Goal: Navigation & Orientation: Find specific page/section

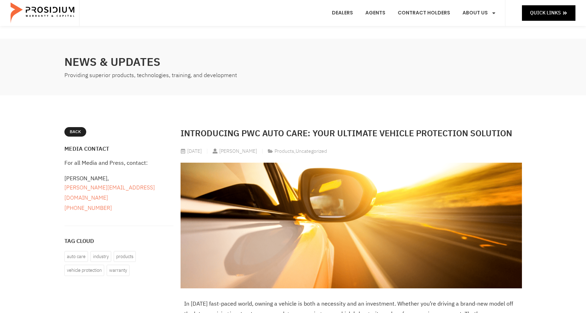
scroll to position [176, 0]
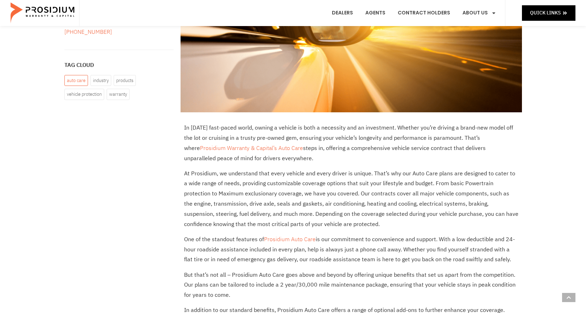
click at [82, 75] on link "auto care" at bounding box center [76, 80] width 24 height 11
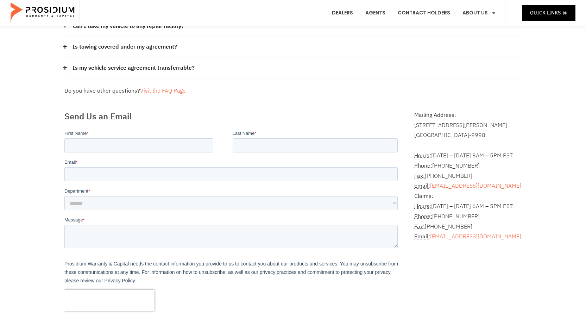
scroll to position [35, 0]
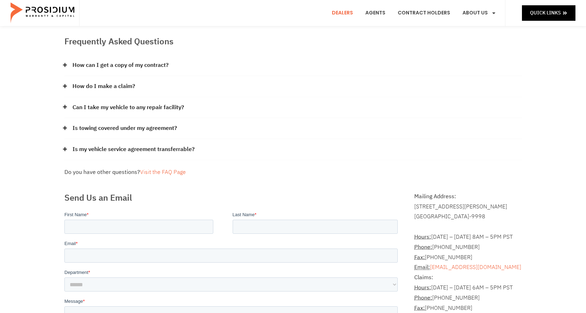
click at [344, 18] on link "Dealers" at bounding box center [342, 13] width 32 height 26
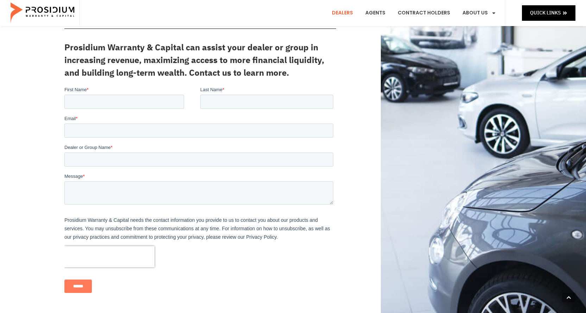
scroll to position [246, 0]
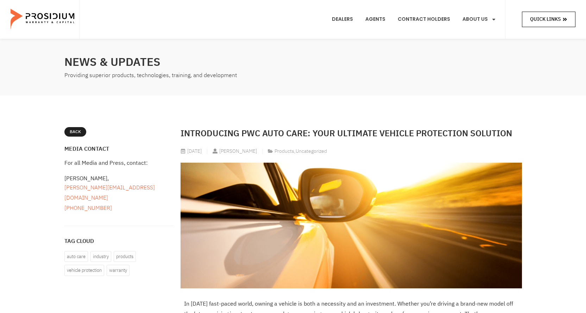
click at [527, 16] on link "Quick Links" at bounding box center [548, 19] width 53 height 15
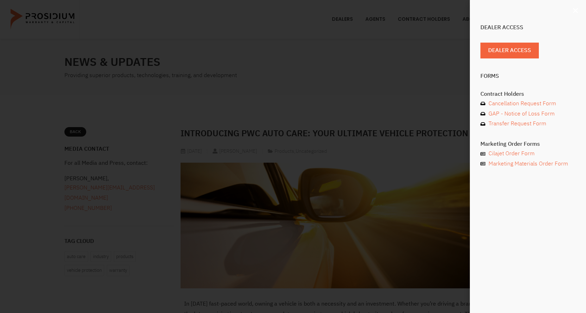
click at [576, 9] on use "Close" at bounding box center [575, 10] width 5 height 5
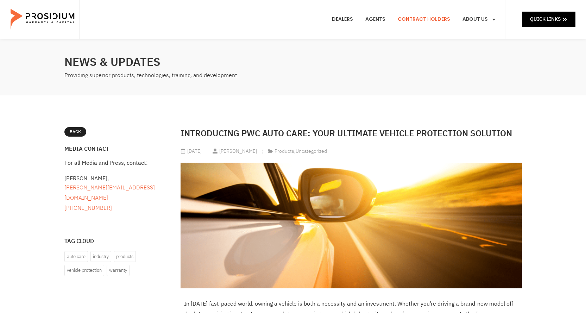
click at [408, 20] on link "Contract Holders" at bounding box center [423, 19] width 63 height 26
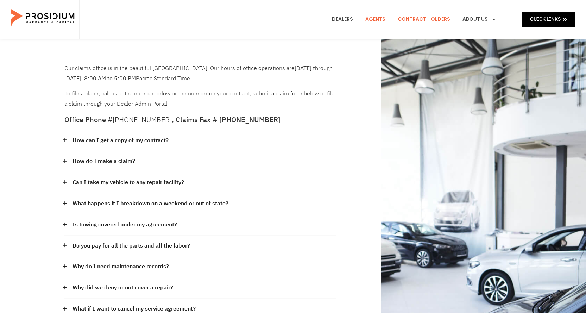
click at [379, 21] on link "Agents" at bounding box center [375, 19] width 31 height 26
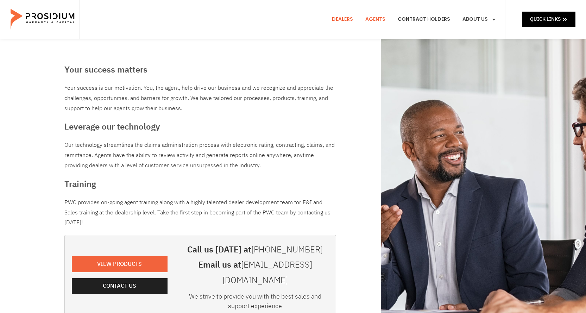
click at [343, 19] on link "Dealers" at bounding box center [342, 19] width 32 height 26
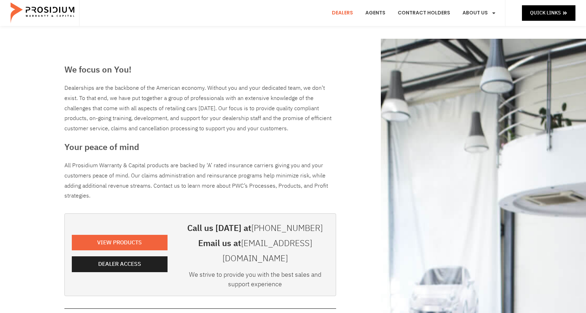
scroll to position [35, 0]
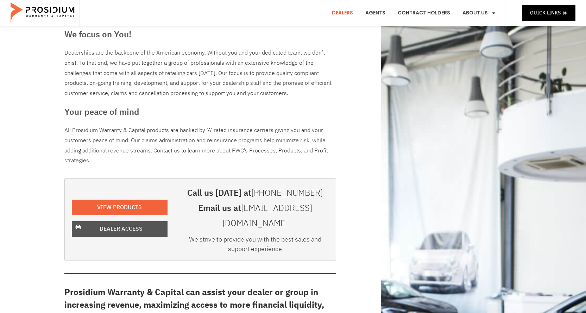
click at [135, 224] on span "Dealer Access" at bounding box center [121, 229] width 43 height 10
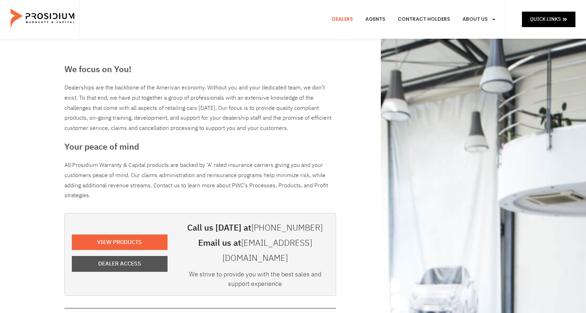
scroll to position [0, 0]
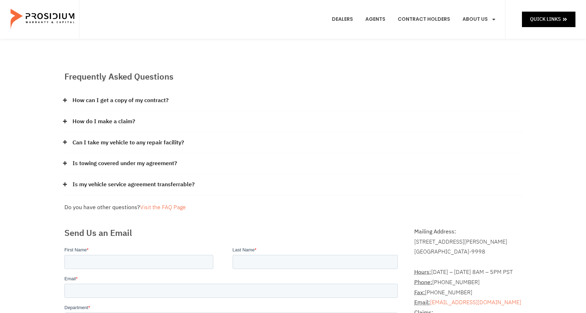
click at [70, 99] on div "How can I get a copy of my contract?" at bounding box center [292, 100] width 457 height 21
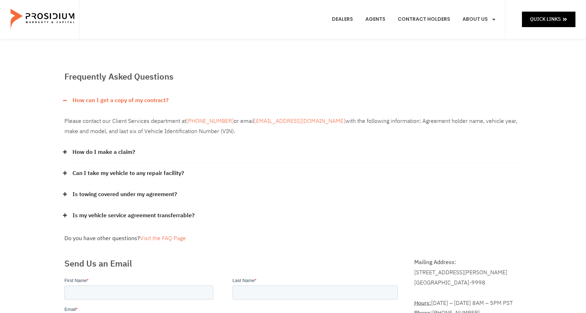
click at [65, 151] on icon at bounding box center [65, 152] width 4 height 4
